Goal: Transaction & Acquisition: Purchase product/service

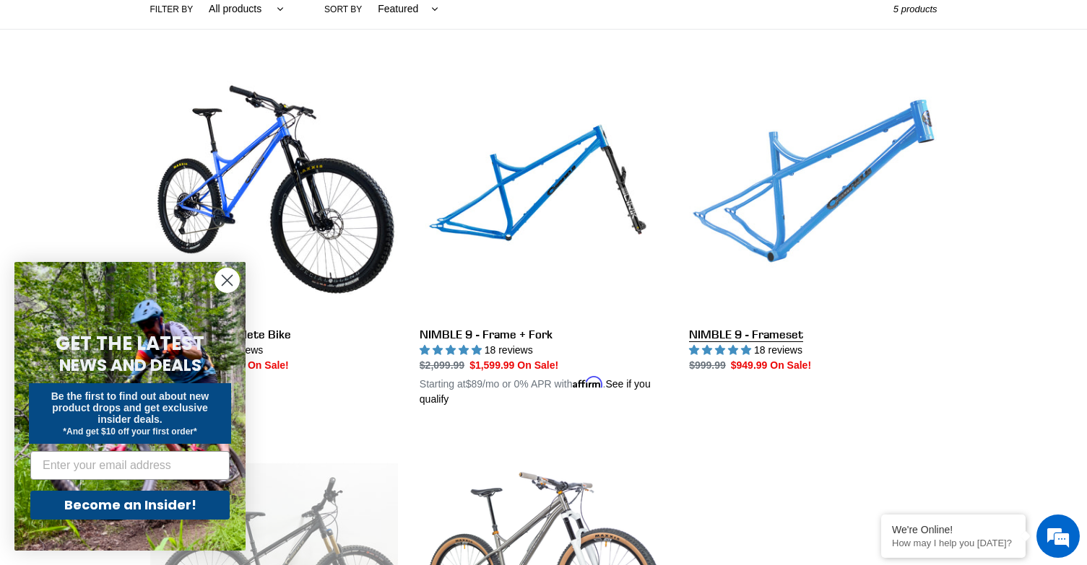
click at [770, 329] on link "NIMBLE 9 - Frameset" at bounding box center [813, 221] width 248 height 304
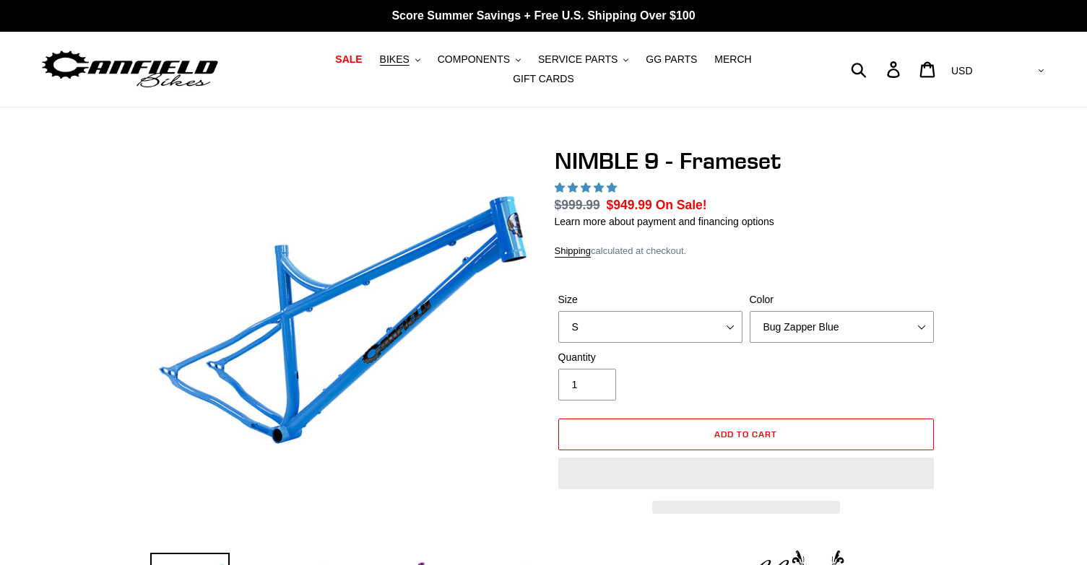
select select "highest-rating"
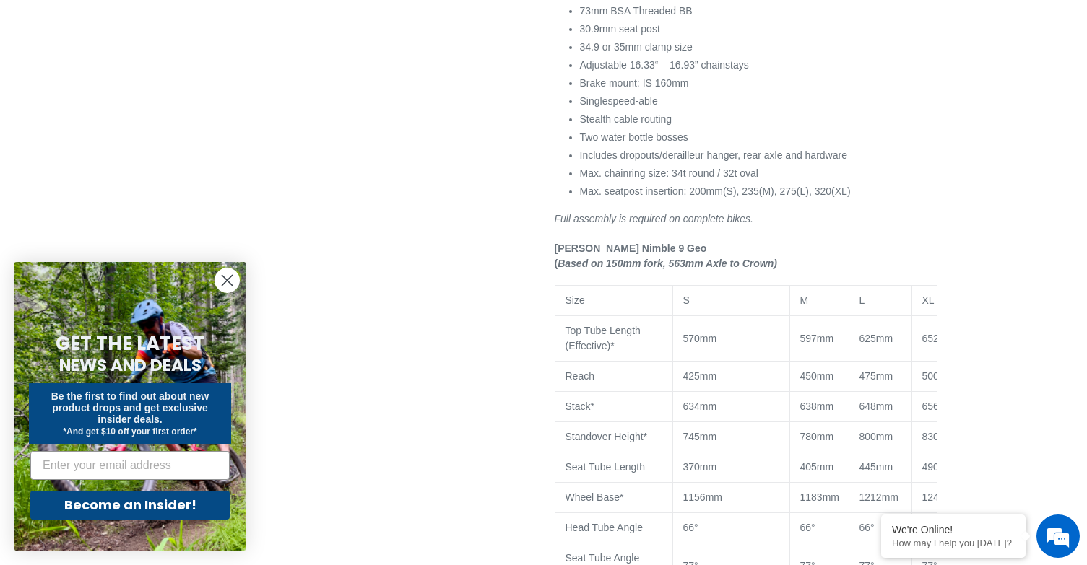
scroll to position [1155, 0]
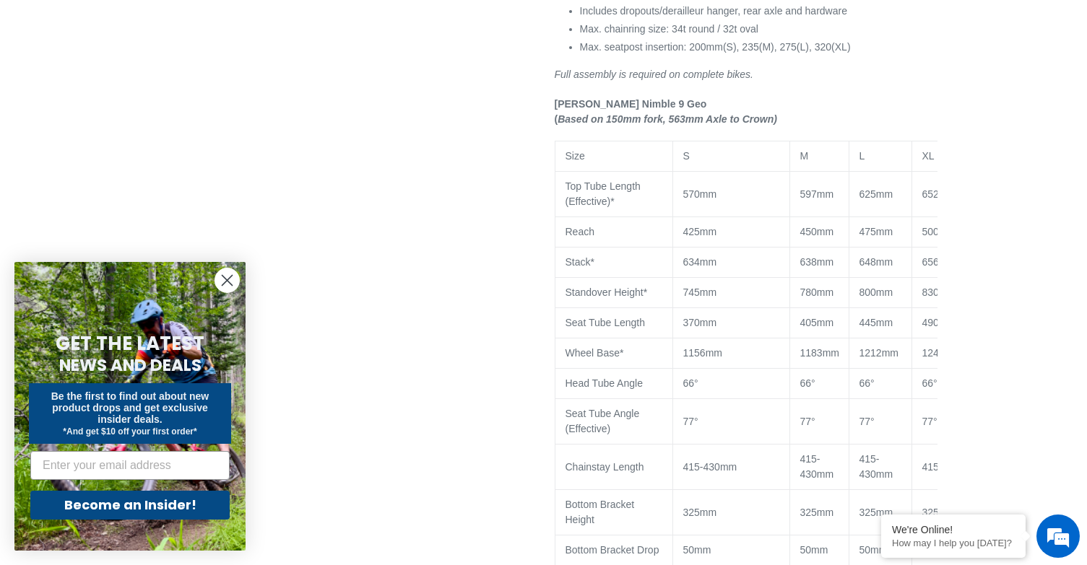
click at [226, 281] on icon "Close dialog" at bounding box center [227, 281] width 10 height 10
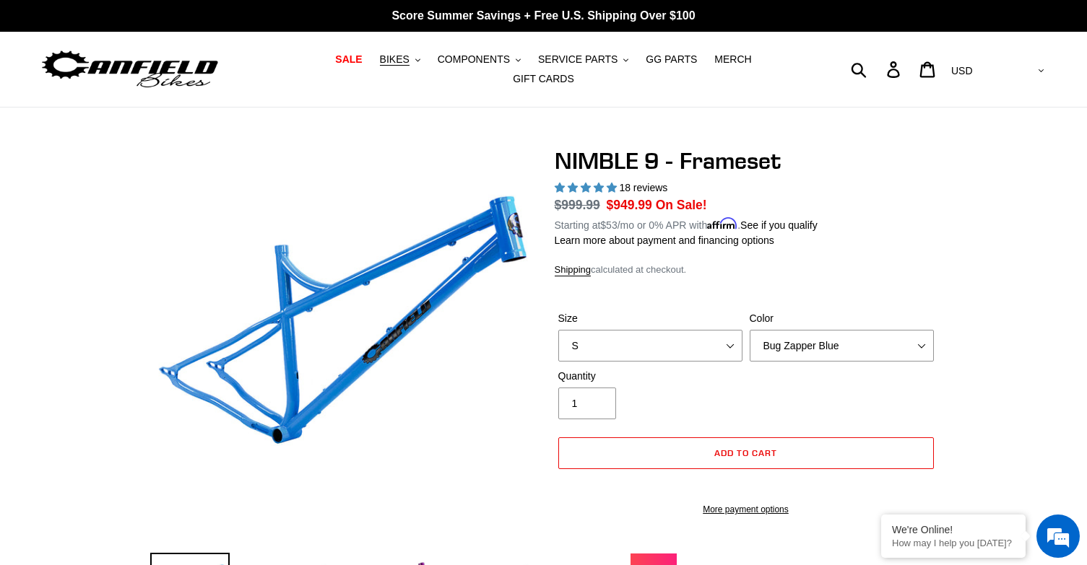
scroll to position [361, 0]
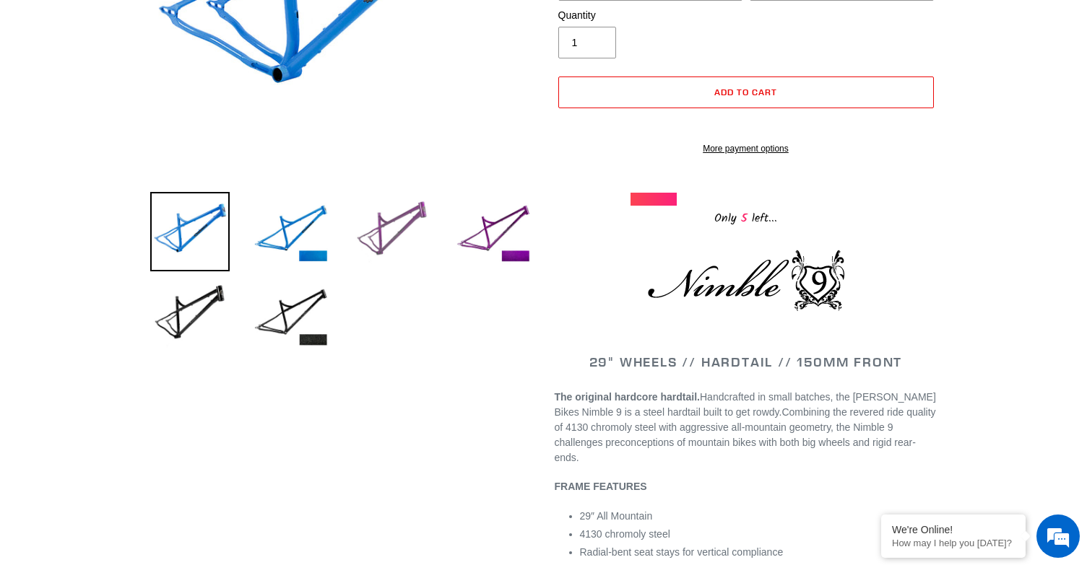
click at [407, 225] on img at bounding box center [391, 231] width 79 height 79
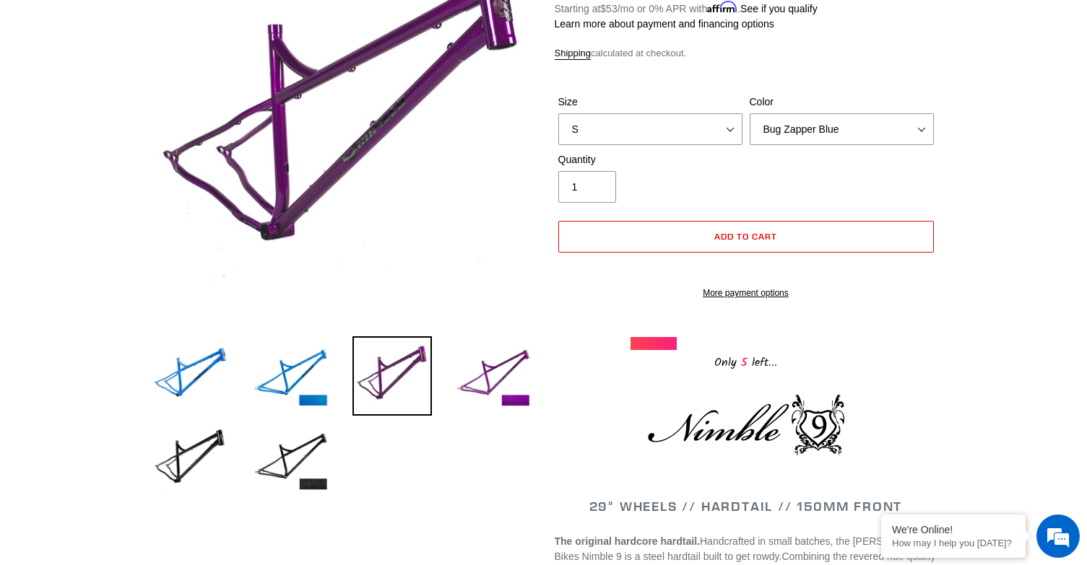
scroll to position [144, 0]
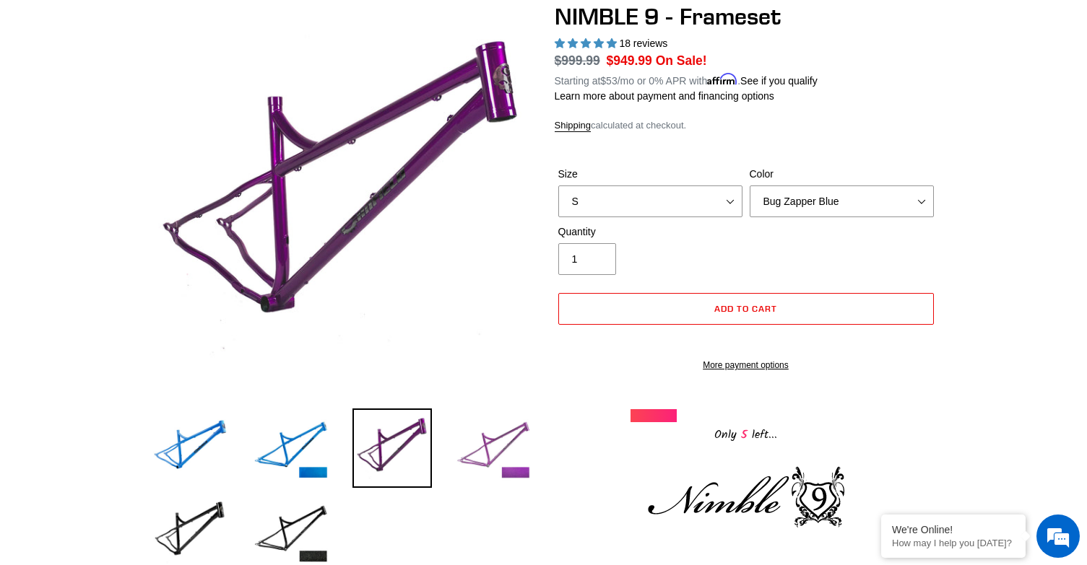
click at [498, 433] on img at bounding box center [492, 448] width 79 height 79
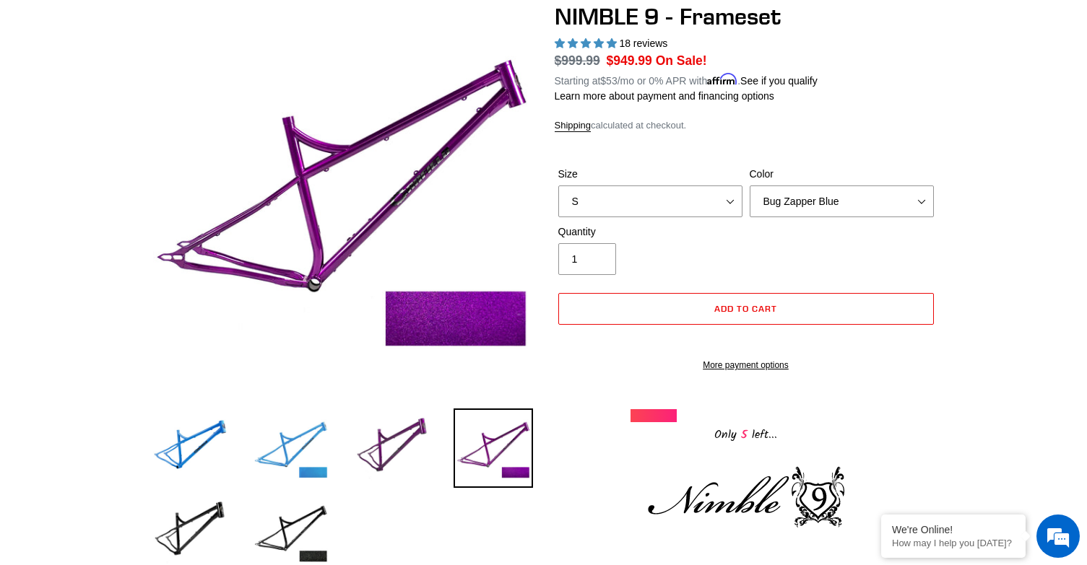
click at [286, 443] on img at bounding box center [290, 448] width 79 height 79
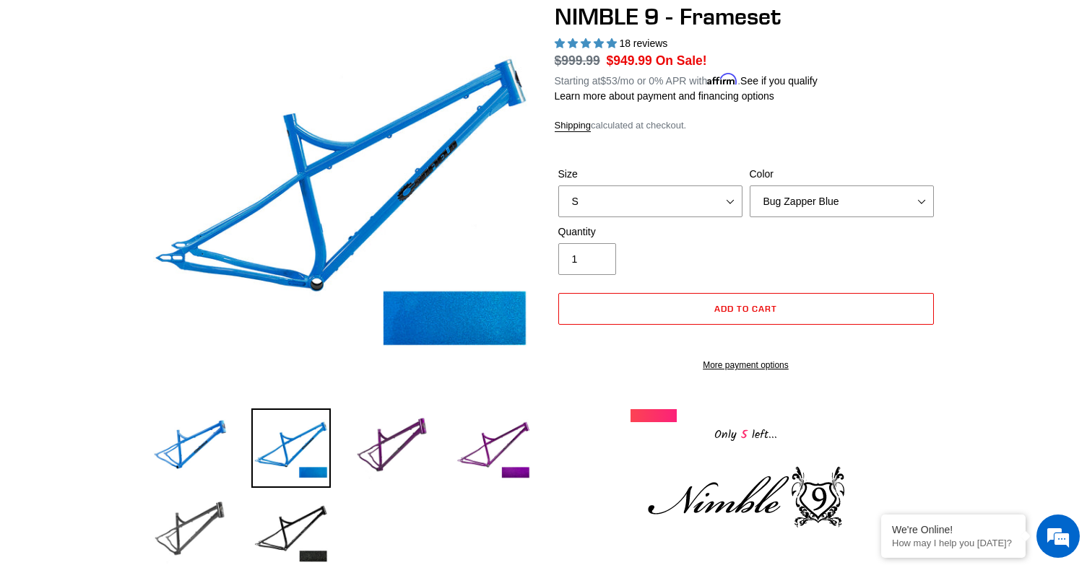
click at [202, 518] on img at bounding box center [189, 531] width 79 height 79
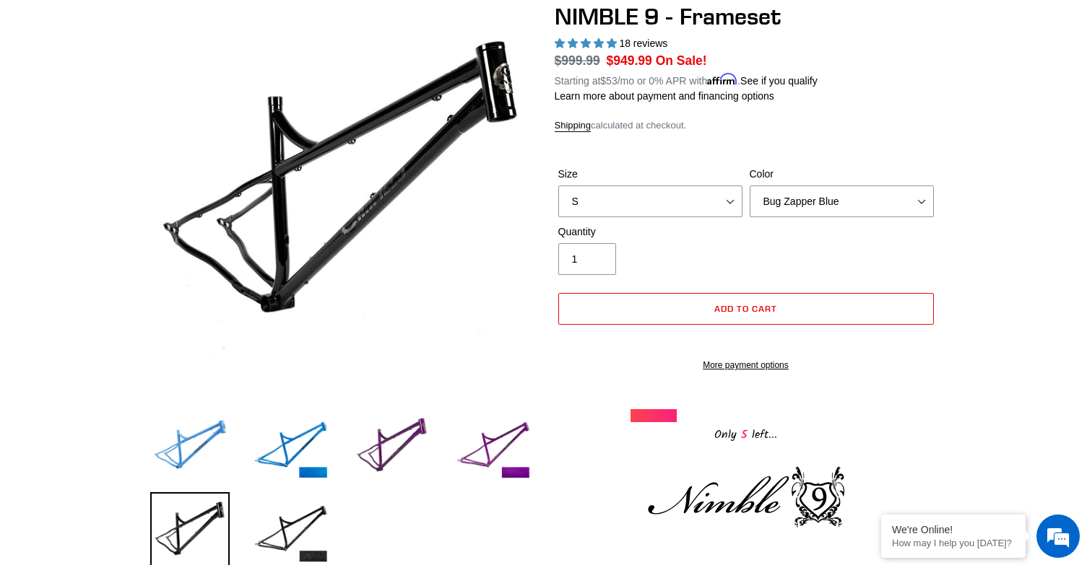
click at [191, 443] on img at bounding box center [189, 448] width 79 height 79
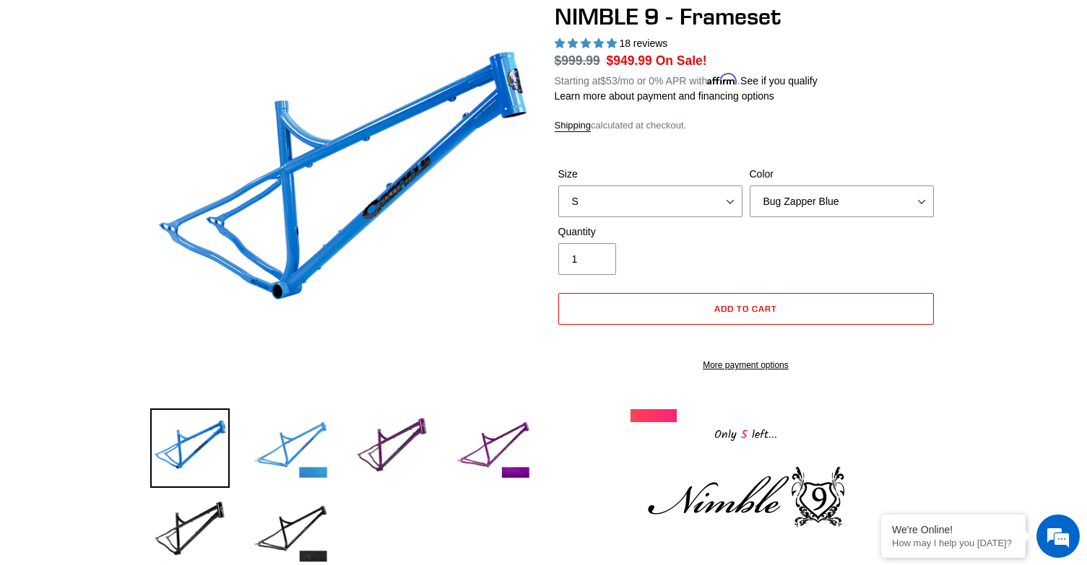
click at [287, 443] on img at bounding box center [290, 448] width 79 height 79
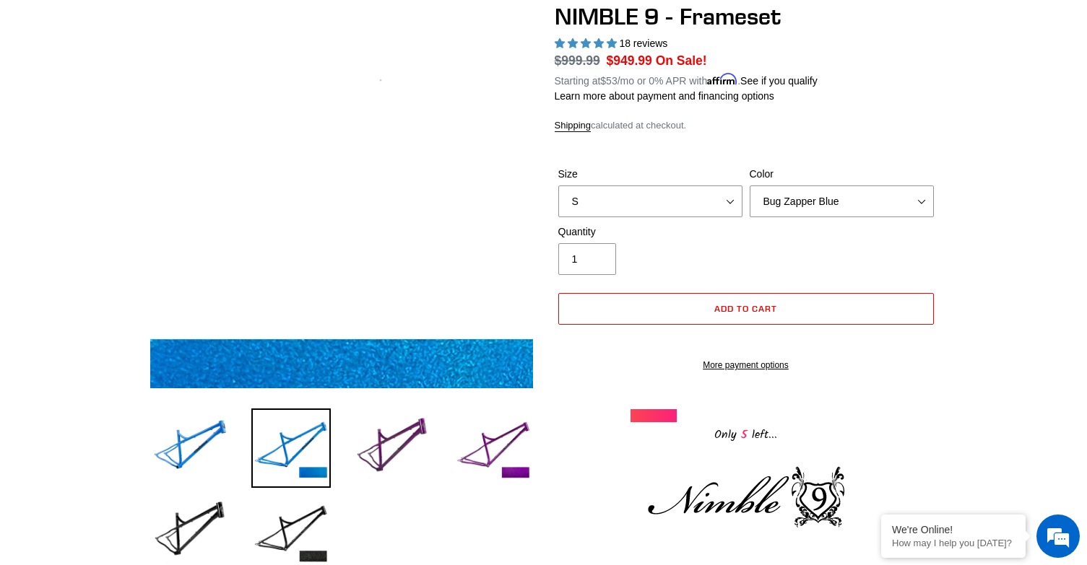
scroll to position [0, 0]
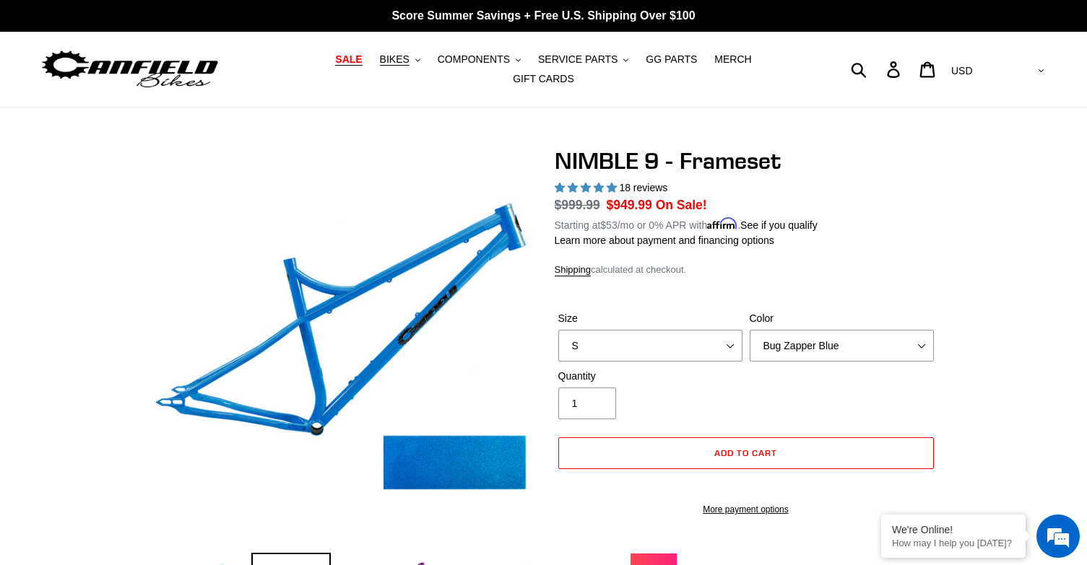
click at [335, 66] on span "SALE" at bounding box center [348, 59] width 27 height 12
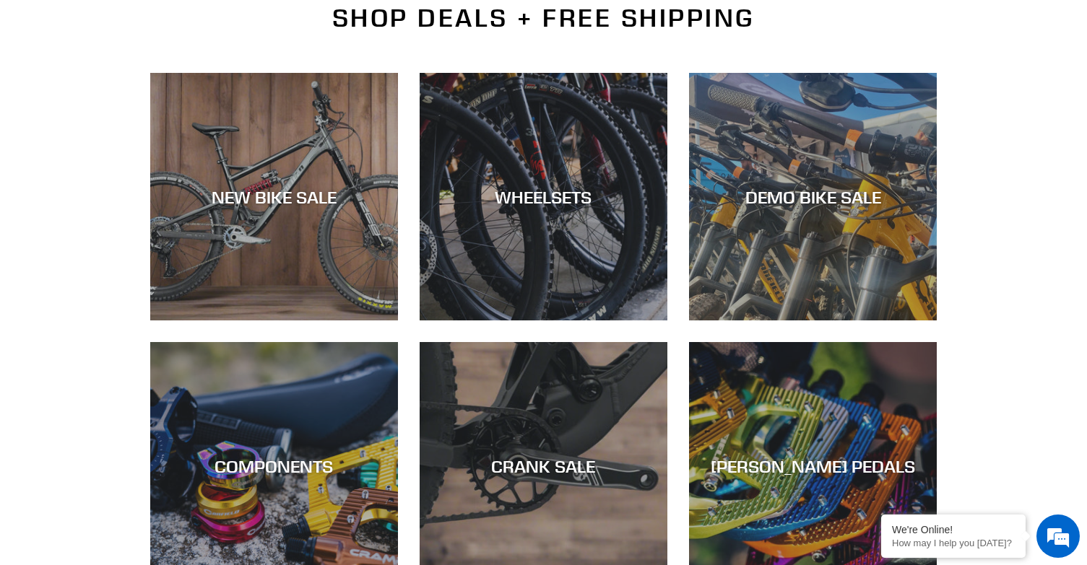
scroll to position [578, 0]
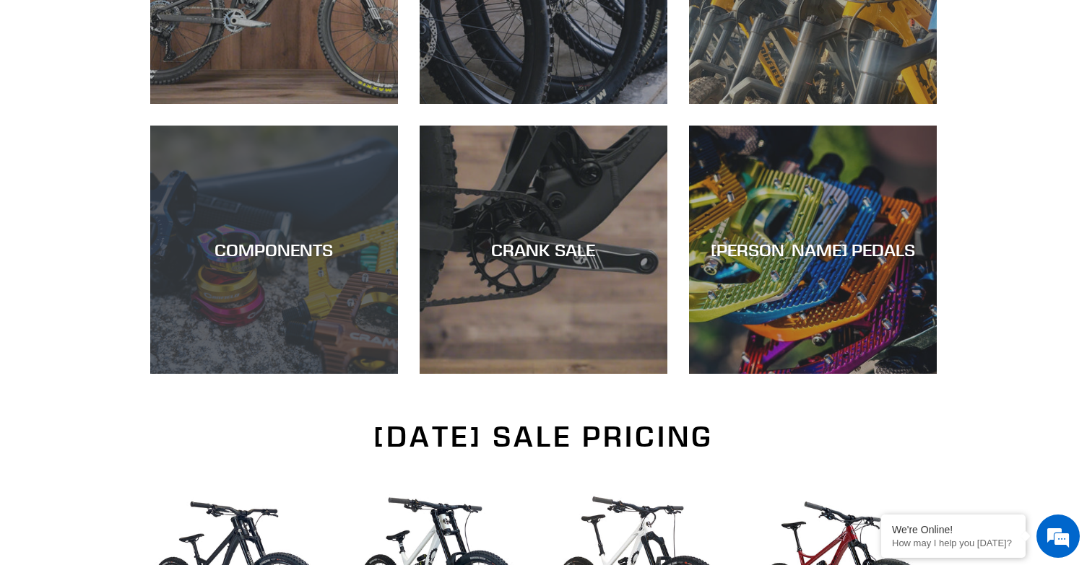
click at [279, 374] on div "COMPONENTS" at bounding box center [274, 374] width 248 height 0
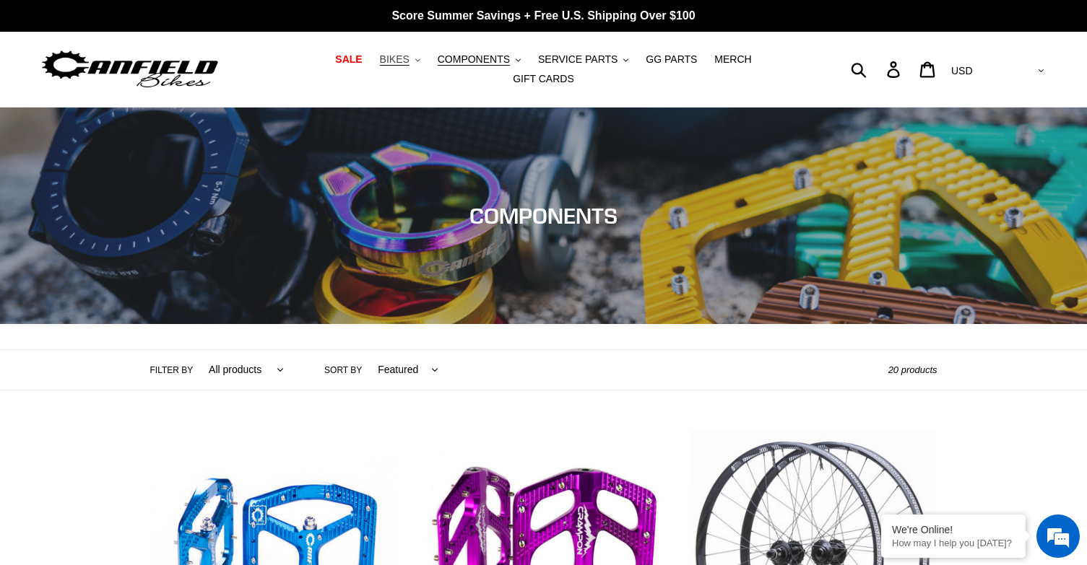
click at [380, 62] on span "BIKES" at bounding box center [395, 59] width 30 height 12
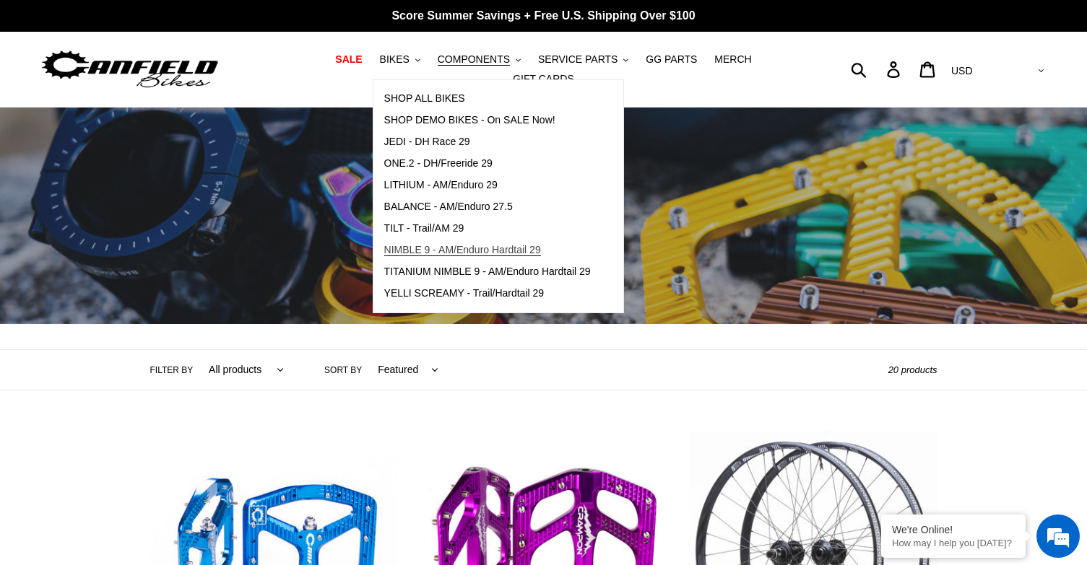
click at [443, 256] on span "NIMBLE 9 - AM/Enduro Hardtail 29" at bounding box center [462, 250] width 157 height 12
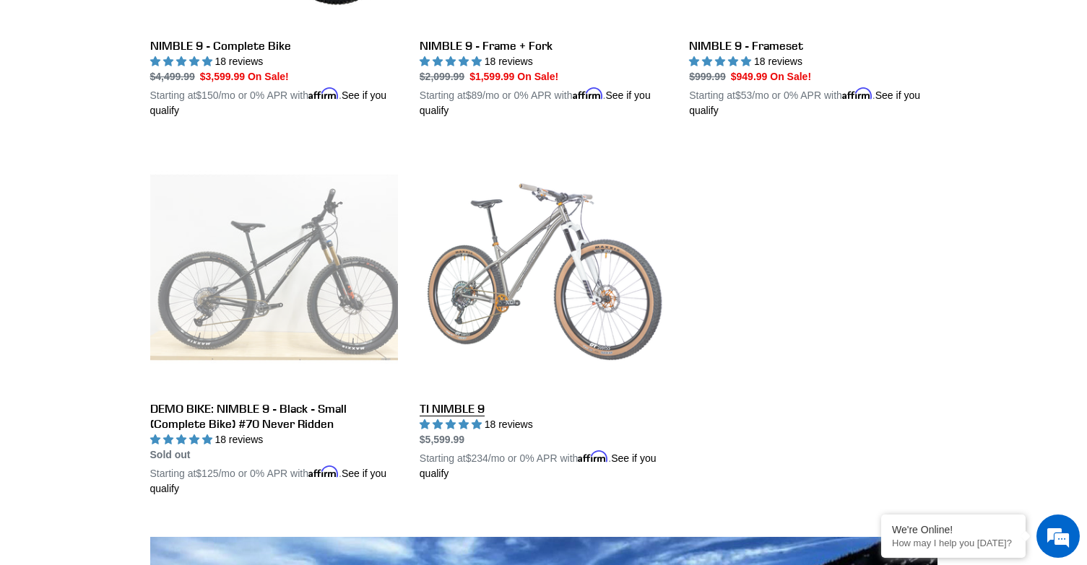
scroll to position [505, 0]
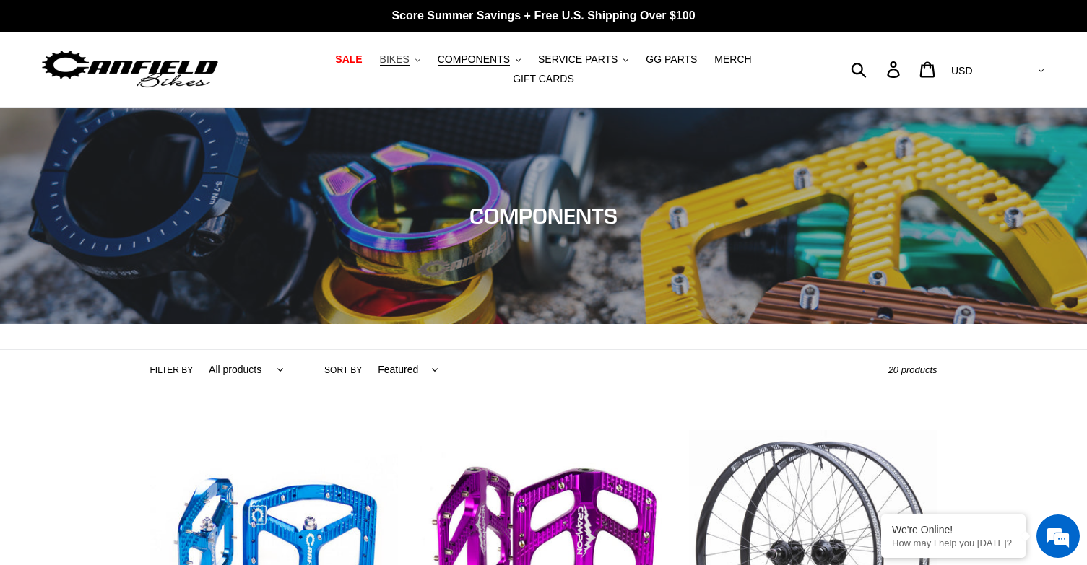
click at [388, 63] on button "BIKES .cls-1{fill:#231f20}" at bounding box center [400, 59] width 55 height 19
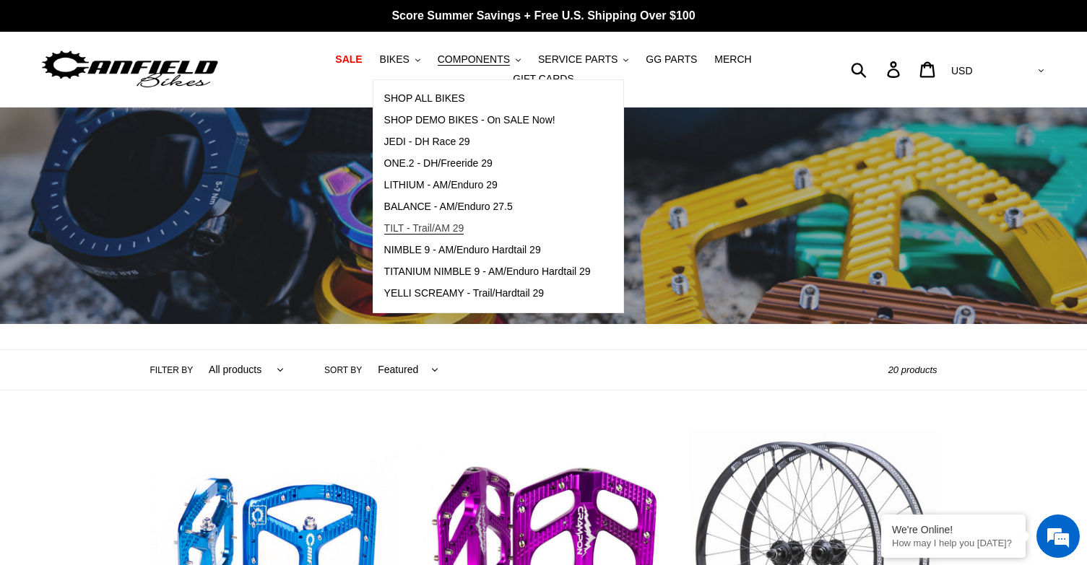
click at [384, 230] on span "TILT - Trail/AM 29" at bounding box center [424, 228] width 80 height 12
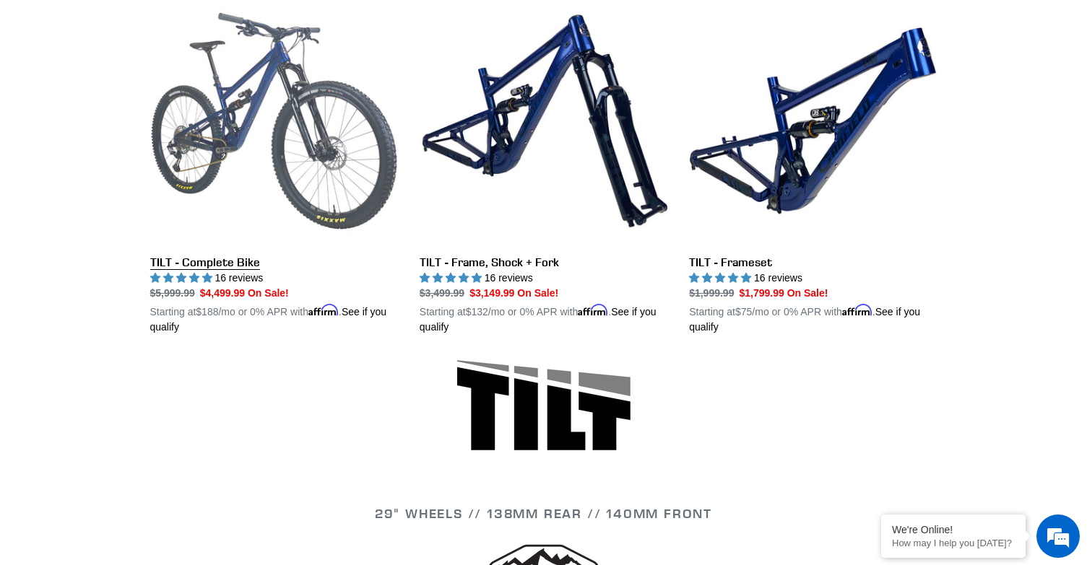
click at [266, 150] on link "TILT - Complete Bike" at bounding box center [274, 166] width 248 height 338
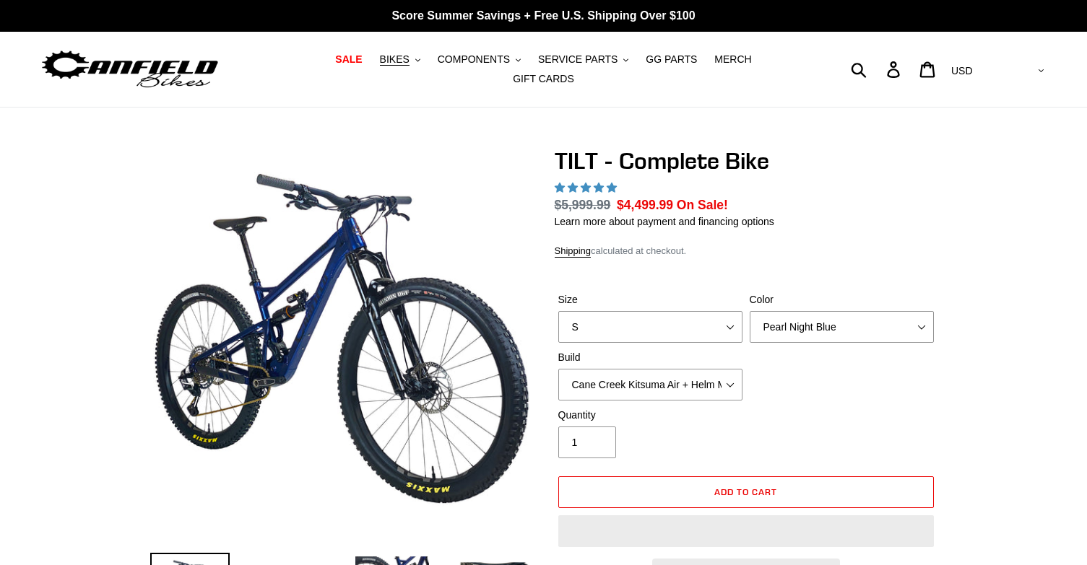
select select "highest-rating"
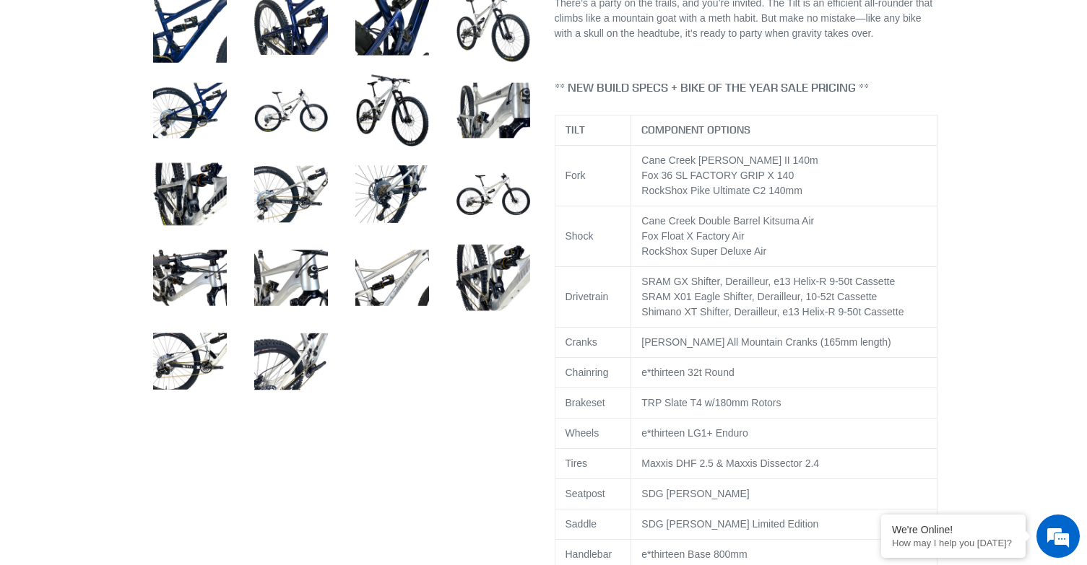
scroll to position [505, 0]
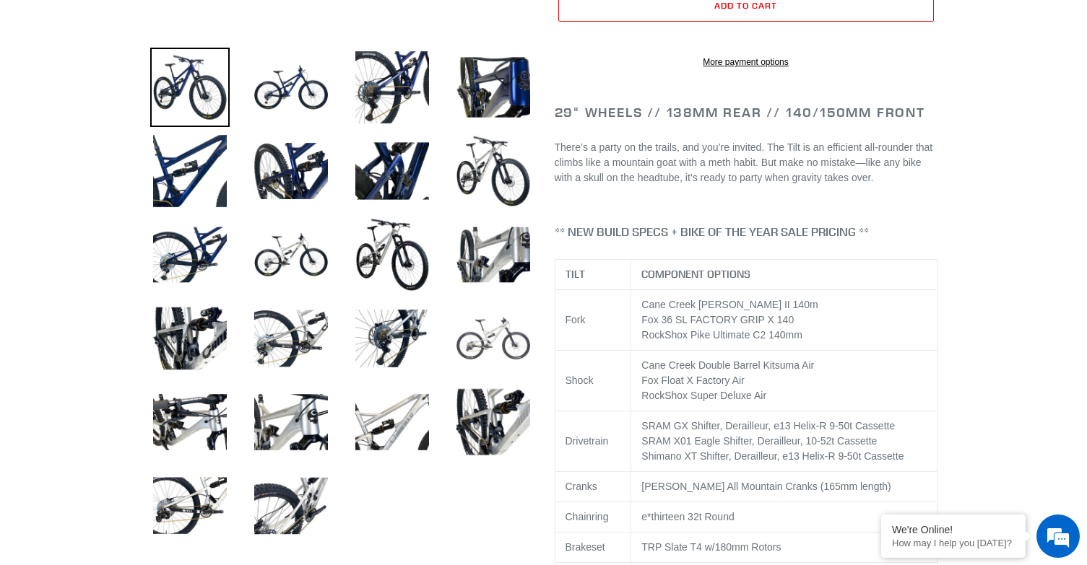
click at [491, 343] on img at bounding box center [492, 338] width 79 height 79
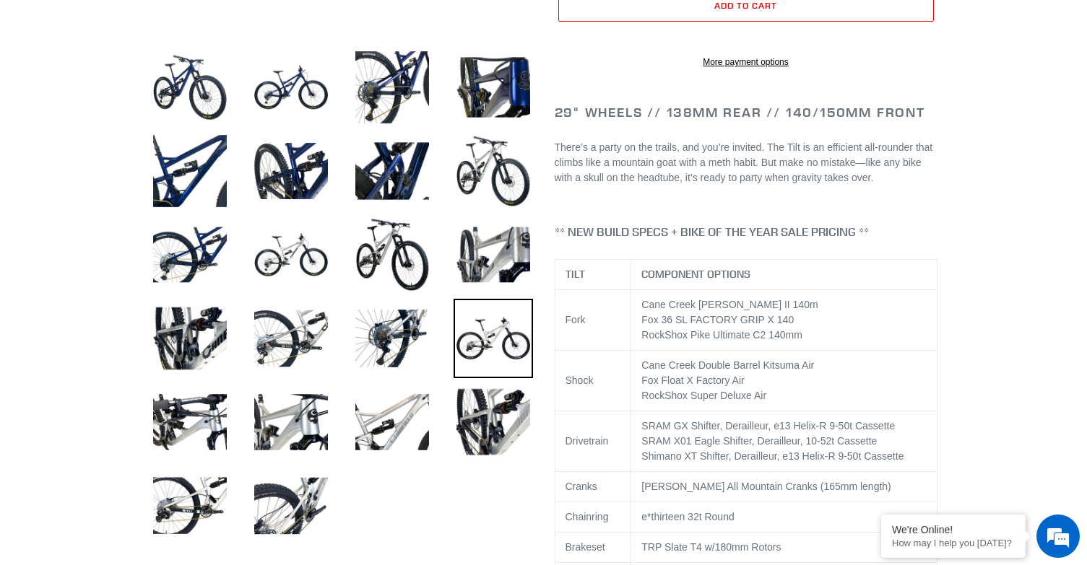
scroll to position [217, 0]
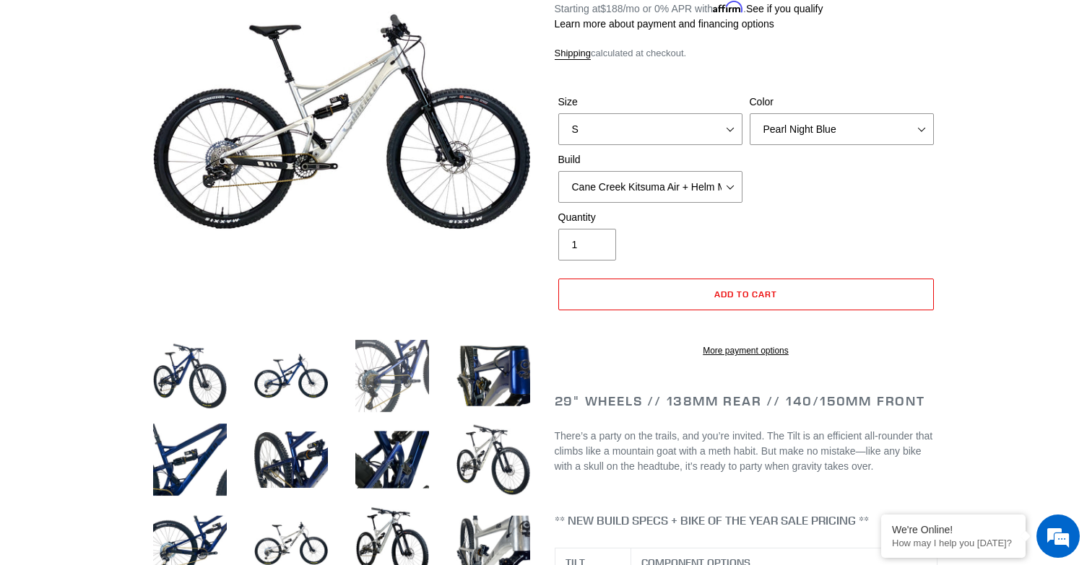
click at [393, 375] on img at bounding box center [391, 376] width 79 height 79
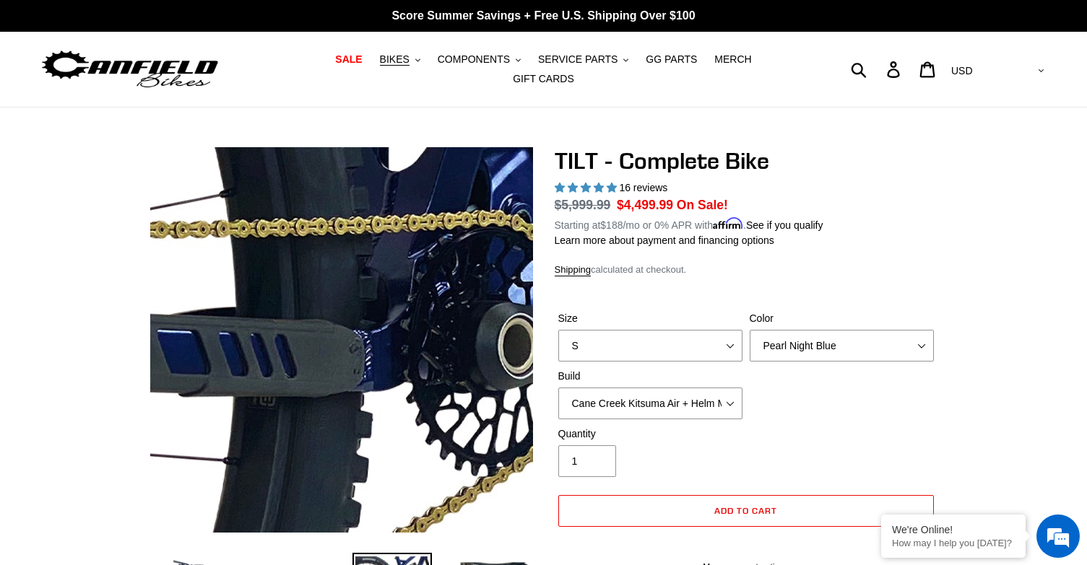
scroll to position [361, 0]
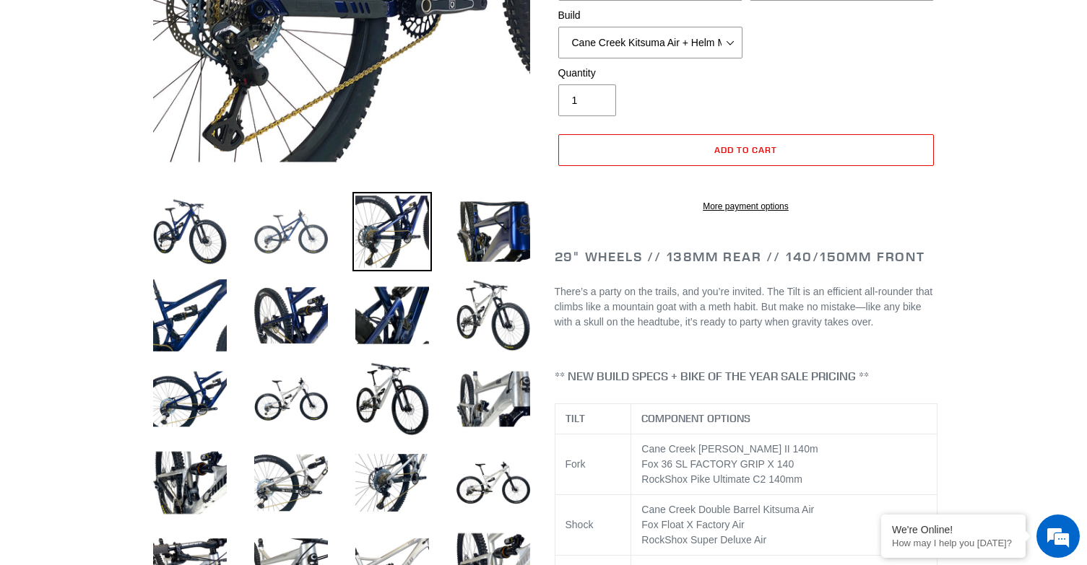
click at [272, 251] on img at bounding box center [290, 231] width 79 height 79
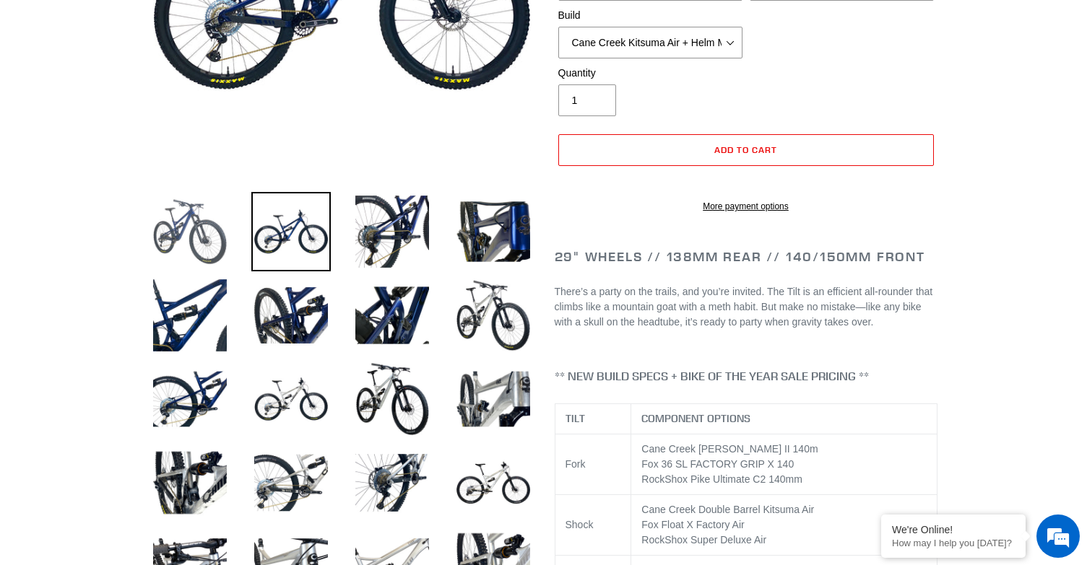
click at [211, 245] on img at bounding box center [189, 231] width 79 height 79
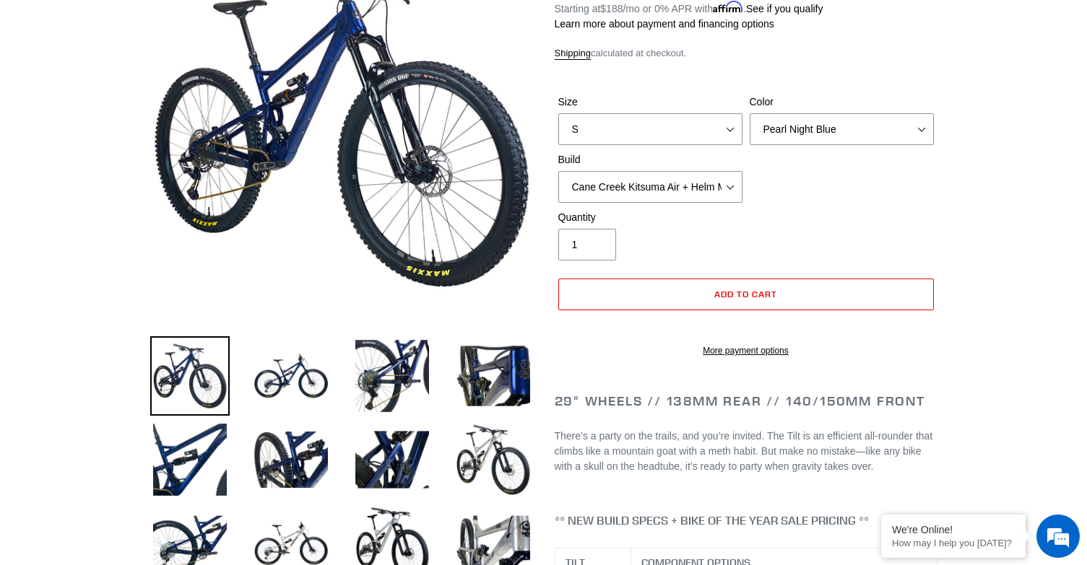
scroll to position [144, 0]
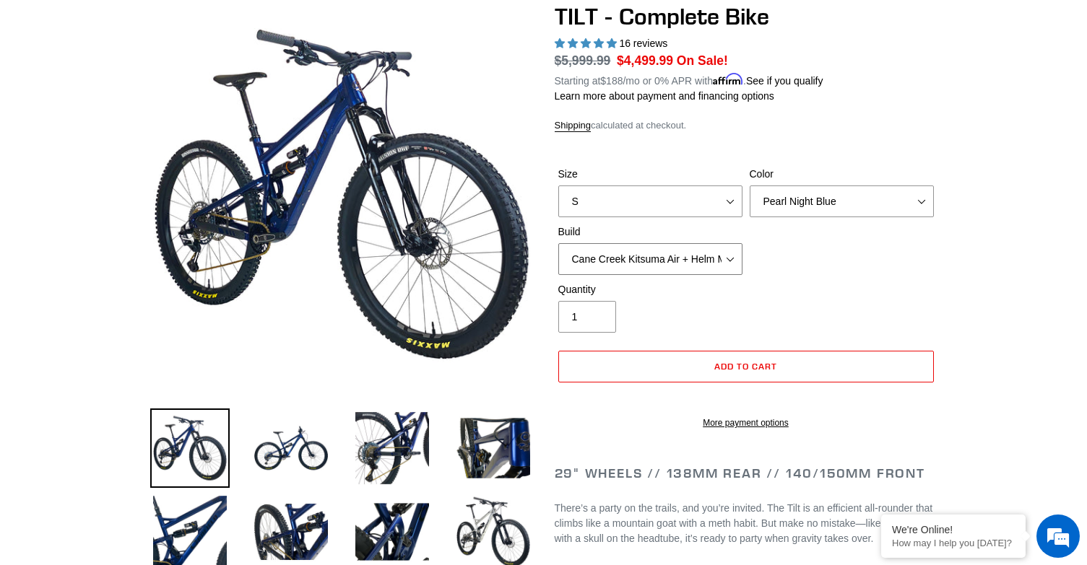
click at [720, 248] on select "Cane Creek Kitsuma Air + Helm MKII 140 + SRAM GX Cane Creek Kitsuma Air + Helm …" at bounding box center [650, 259] width 184 height 32
click at [558, 243] on select "Cane Creek Kitsuma Air + Helm MKII 140 + SRAM GX Cane Creek Kitsuma Air + Helm …" at bounding box center [650, 259] width 184 height 32
click at [732, 249] on select "Cane Creek Kitsuma Air + Helm MKII 140 + SRAM GX Cane Creek Kitsuma Air + Helm …" at bounding box center [650, 259] width 184 height 32
click at [558, 243] on select "Cane Creek Kitsuma Air + Helm MKII 140 + SRAM GX Cane Creek Kitsuma Air + Helm …" at bounding box center [650, 259] width 184 height 32
click at [729, 248] on select "Cane Creek Kitsuma Air + Helm MKII 140 + SRAM GX Cane Creek Kitsuma Air + Helm …" at bounding box center [650, 259] width 184 height 32
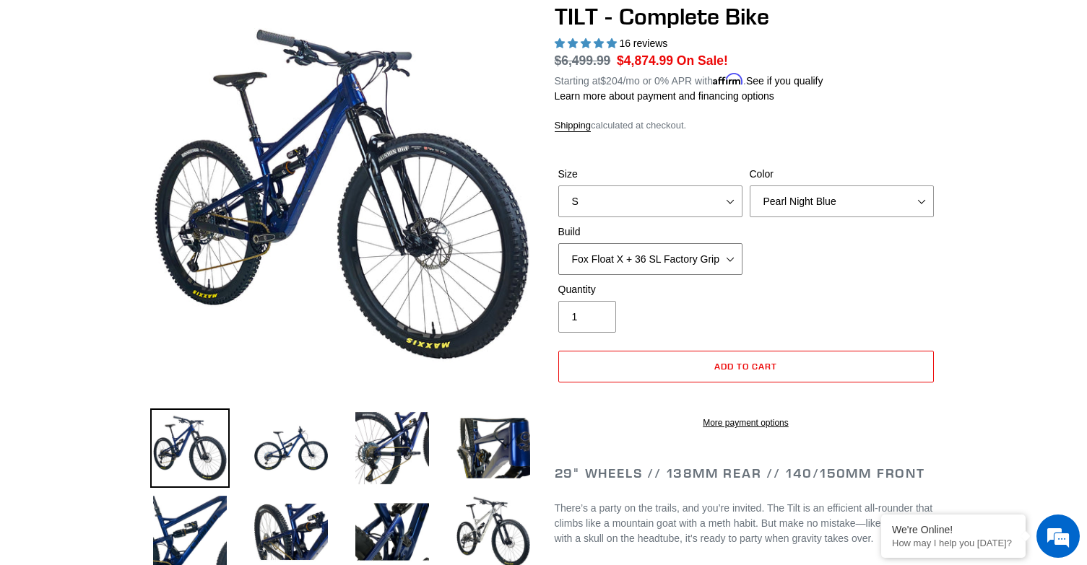
click at [558, 243] on select "Cane Creek Kitsuma Air + Helm MKII 140 + SRAM GX Cane Creek Kitsuma Air + Helm …" at bounding box center [650, 259] width 184 height 32
click at [728, 248] on select "Cane Creek Kitsuma Air + Helm MKII 140 + SRAM GX Cane Creek Kitsuma Air + Helm …" at bounding box center [650, 259] width 184 height 32
click at [558, 243] on select "Cane Creek Kitsuma Air + Helm MKII 140 + SRAM GX Cane Creek Kitsuma Air + Helm …" at bounding box center [650, 259] width 184 height 32
click at [733, 248] on select "Cane Creek Kitsuma Air + Helm MKII 140 + SRAM GX Cane Creek Kitsuma Air + Helm …" at bounding box center [650, 259] width 184 height 32
select select "Fox Float X + 36 SL Factory Grip X 140 + Shimano XT"
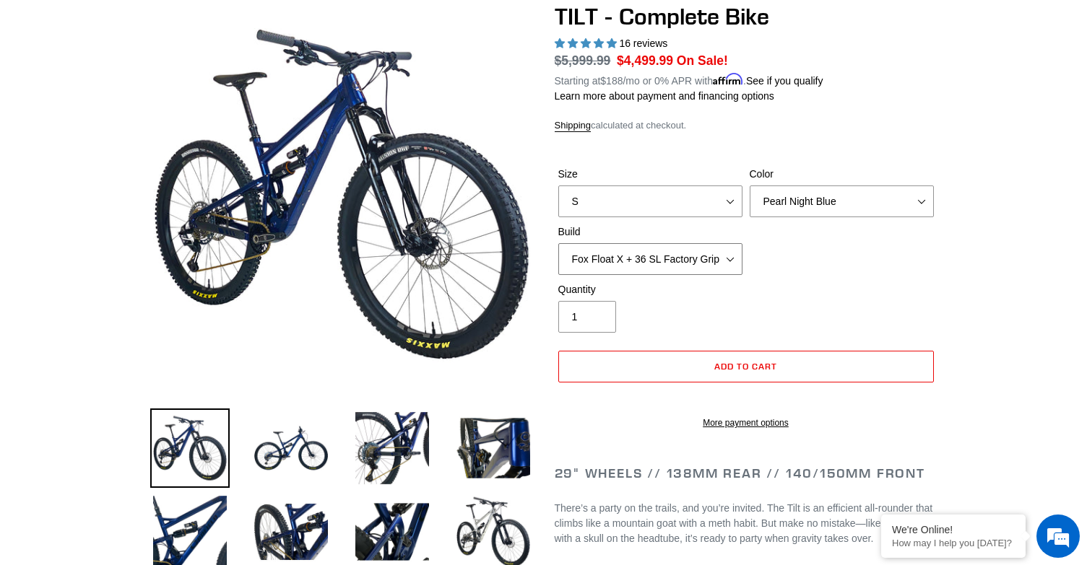
click at [558, 243] on select "Cane Creek Kitsuma Air + Helm MKII 140 + SRAM GX Cane Creek Kitsuma Air + Helm …" at bounding box center [650, 259] width 184 height 32
click at [736, 195] on select "S M L" at bounding box center [650, 202] width 184 height 32
select select "M"
click at [558, 186] on select "S M L" at bounding box center [650, 202] width 184 height 32
click at [744, 302] on div "Quantity 1" at bounding box center [650, 307] width 191 height 51
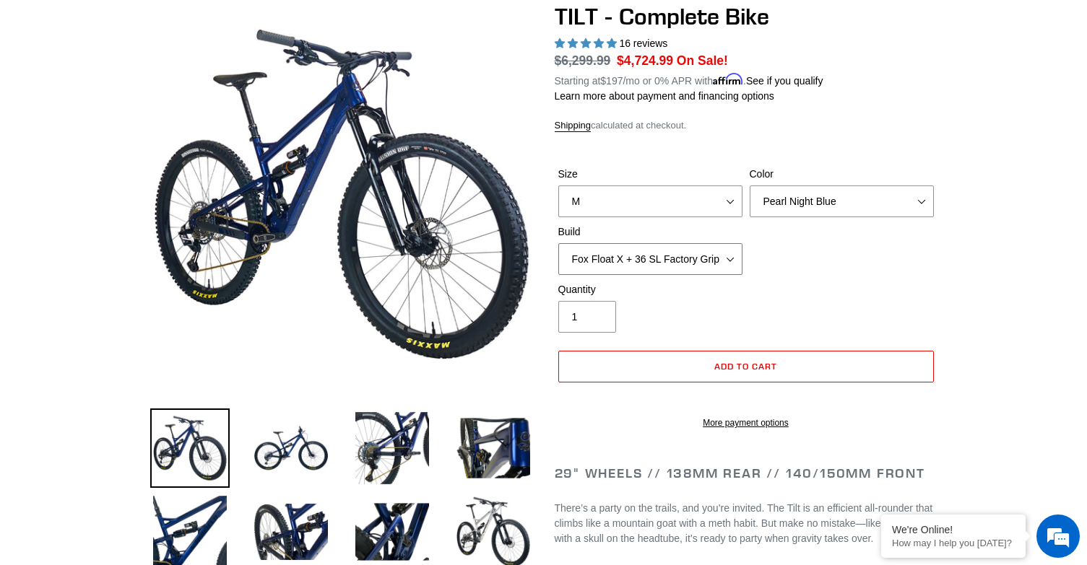
click at [734, 249] on select "Cane Creek Kitsuma Air + Helm MKII 140 + SRAM GX Cane Creek Kitsuma Air + Helm …" at bounding box center [650, 259] width 184 height 32
select select "Fox Float X + 36 SL Factory Grip X 140 + SRAM XO"
click at [558, 243] on select "Cane Creek Kitsuma Air + Helm MKII 140 + SRAM GX Cane Creek Kitsuma Air + Helm …" at bounding box center [650, 259] width 184 height 32
click at [733, 252] on select "Cane Creek Kitsuma Air + Helm MKII 140 + SRAM GX Cane Creek Kitsuma Air + Helm …" at bounding box center [650, 259] width 184 height 32
click at [887, 301] on div "Quantity 1" at bounding box center [746, 311] width 383 height 58
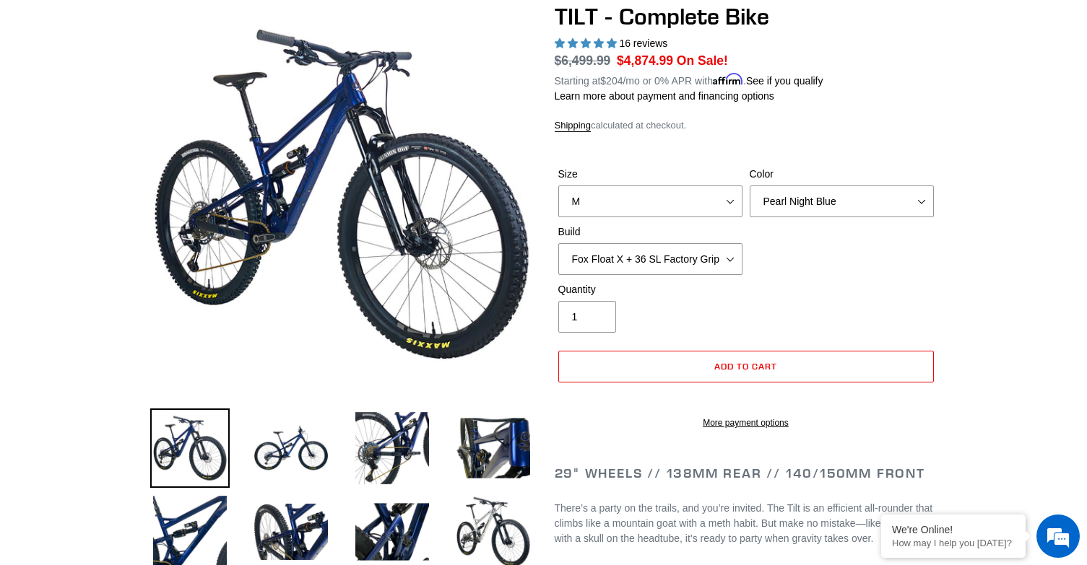
click at [835, 287] on div "Quantity 1" at bounding box center [746, 311] width 383 height 58
click at [731, 249] on select "Cane Creek Kitsuma Air + Helm MKII 140 + SRAM GX Cane Creek Kitsuma Air + Helm …" at bounding box center [650, 259] width 184 height 32
click at [404, 424] on img at bounding box center [391, 448] width 79 height 79
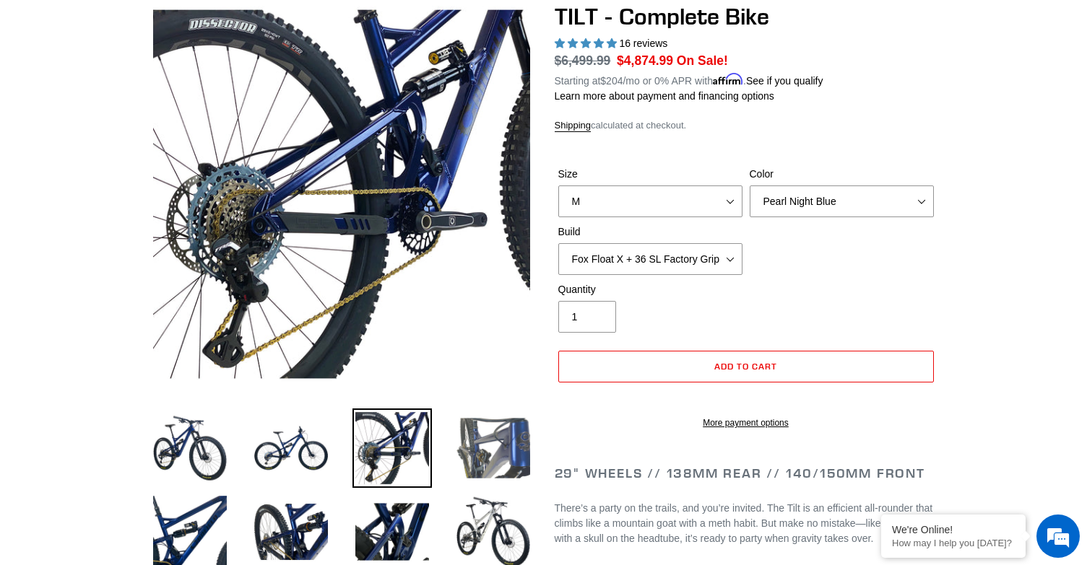
click at [482, 438] on img at bounding box center [492, 448] width 79 height 79
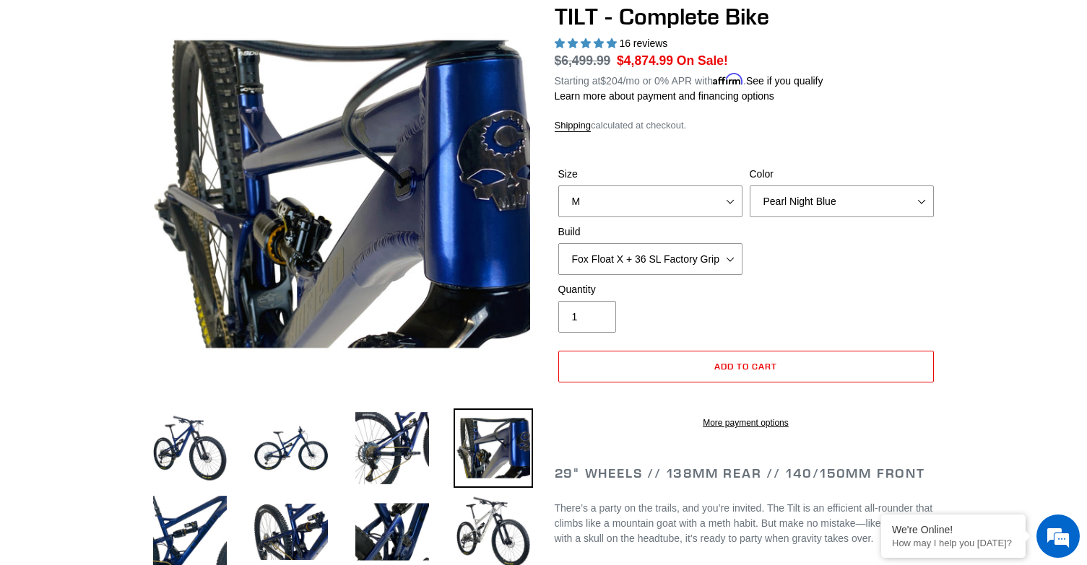
click at [337, 438] on li at bounding box center [381, 452] width 101 height 84
click at [311, 438] on img at bounding box center [290, 448] width 79 height 79
